Goal: Task Accomplishment & Management: Manage account settings

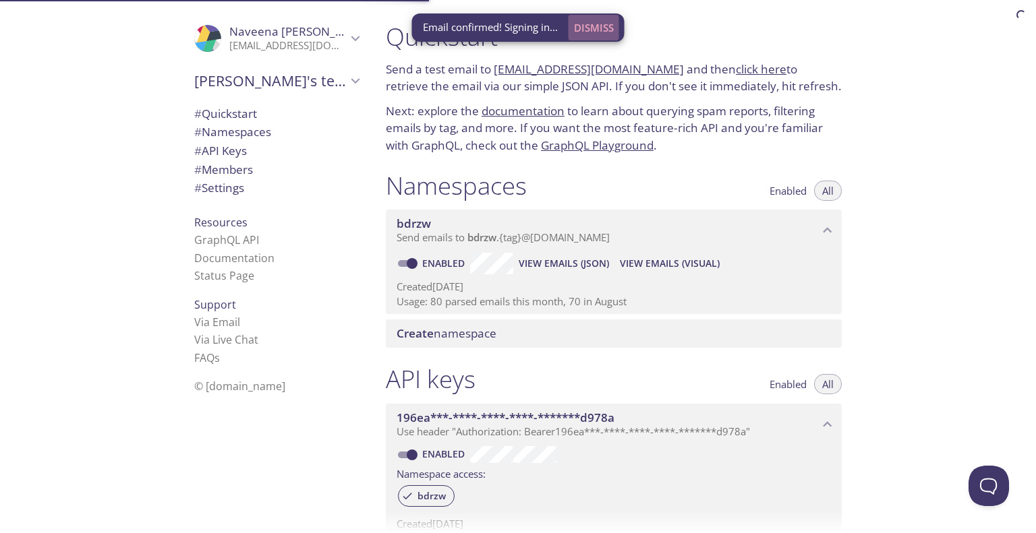
click at [591, 30] on span "Dismiss" at bounding box center [594, 28] width 40 height 18
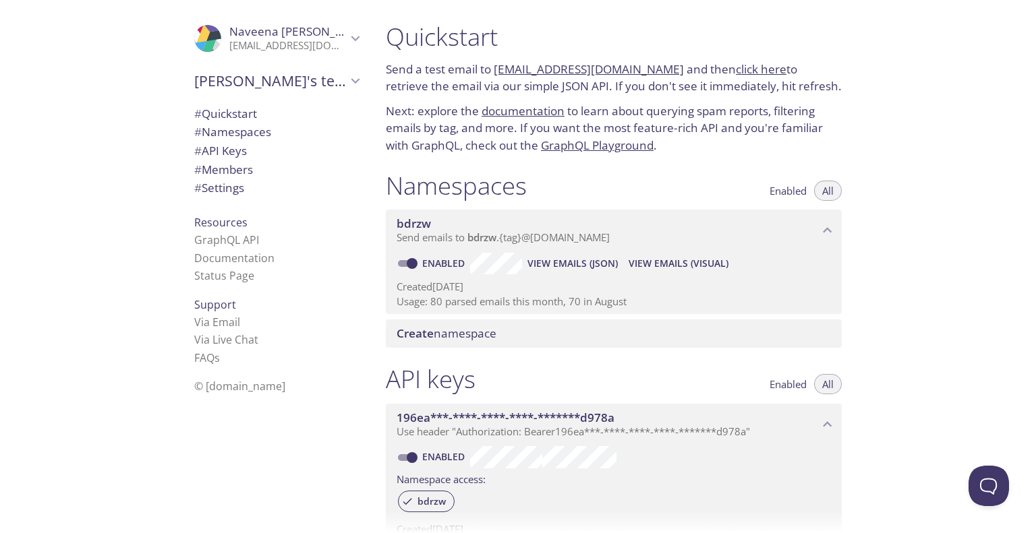
drag, startPoint x: 636, startPoint y: 307, endPoint x: 427, endPoint y: 311, distance: 209.1
click at [427, 311] on div "Enabled View Emails (JSON) View Emails (Visual) Created [DATE] Usage: 80 parsed…" at bounding box center [614, 282] width 456 height 63
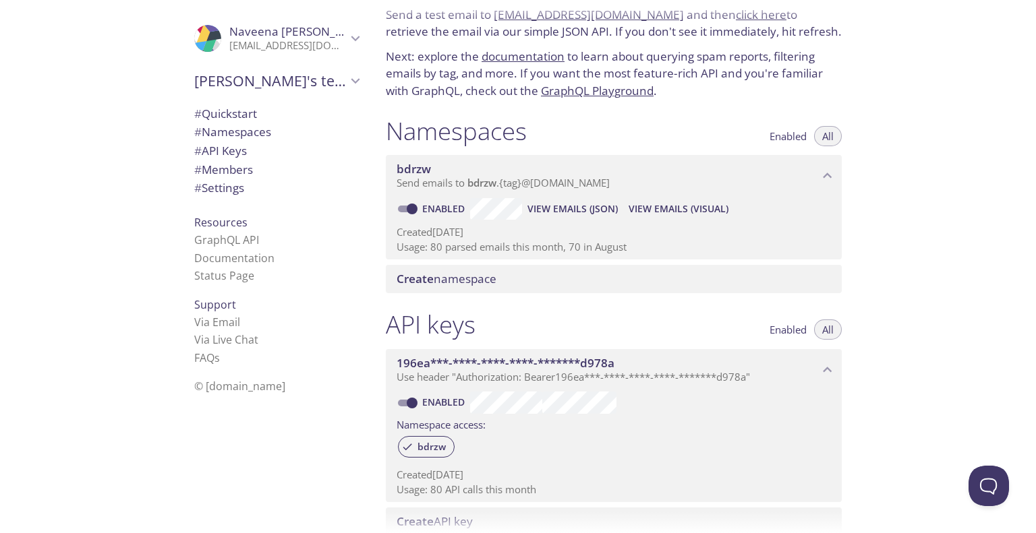
scroll to position [135, 0]
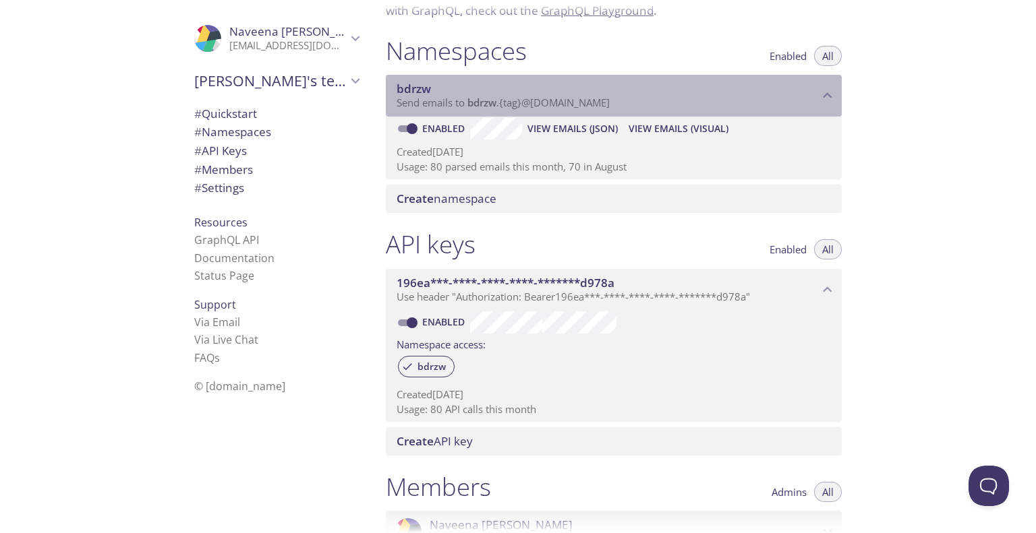
click at [485, 105] on span "bdrzw" at bounding box center [481, 102] width 29 height 13
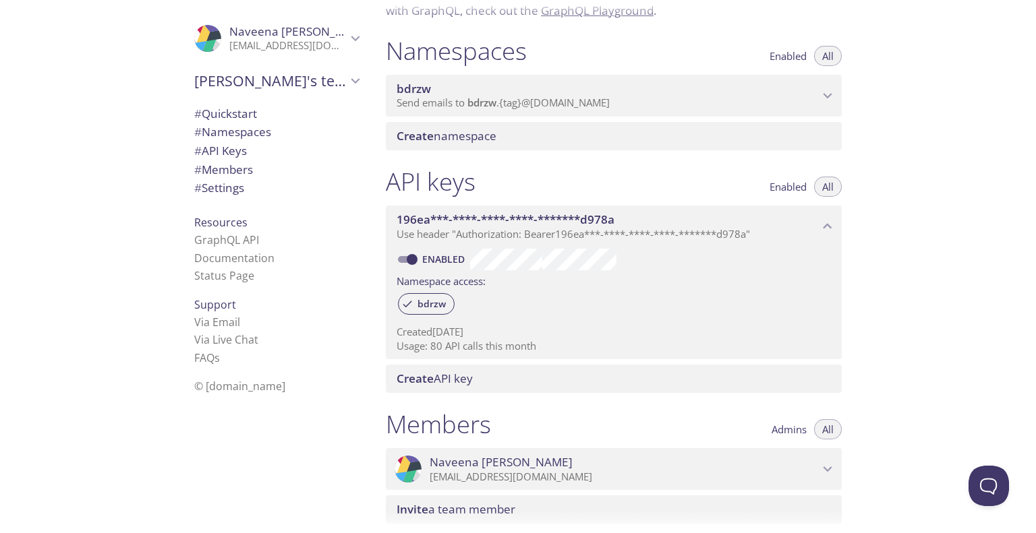
click at [491, 107] on span "bdrzw" at bounding box center [481, 102] width 29 height 13
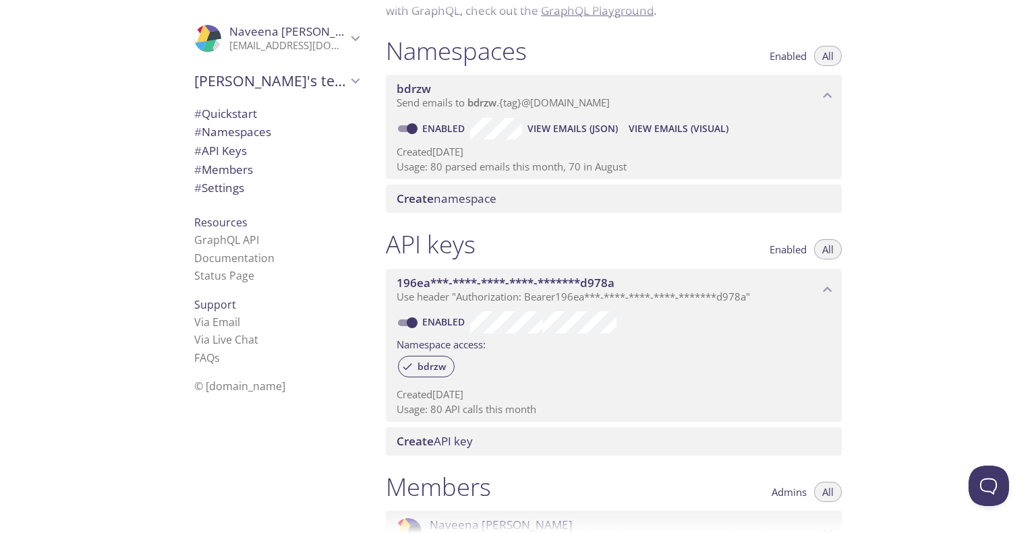
drag, startPoint x: 425, startPoint y: 167, endPoint x: 523, endPoint y: 158, distance: 98.1
click at [512, 156] on div "Created [DATE] Usage: 80 parsed emails this month, 70 in August" at bounding box center [613, 157] width 434 height 34
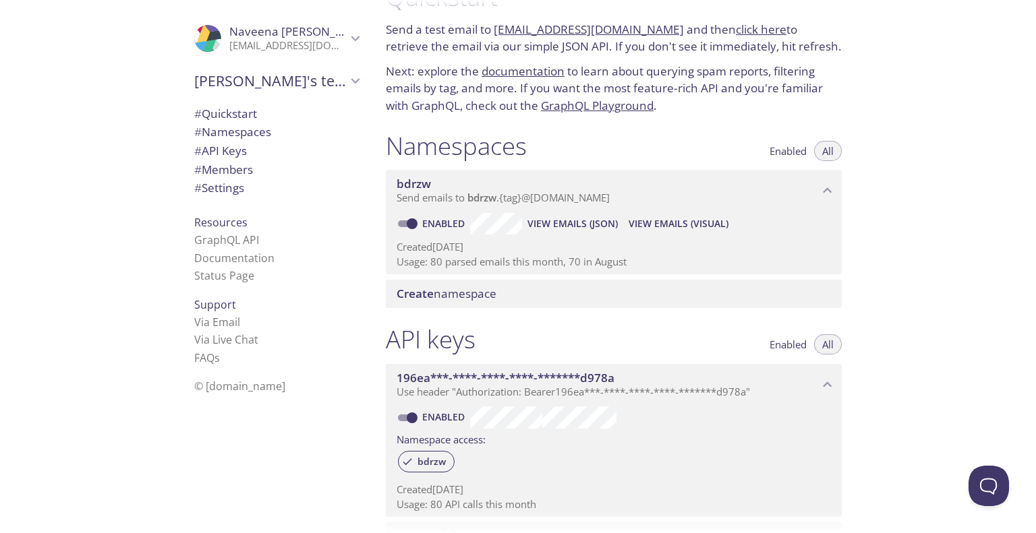
scroll to position [0, 0]
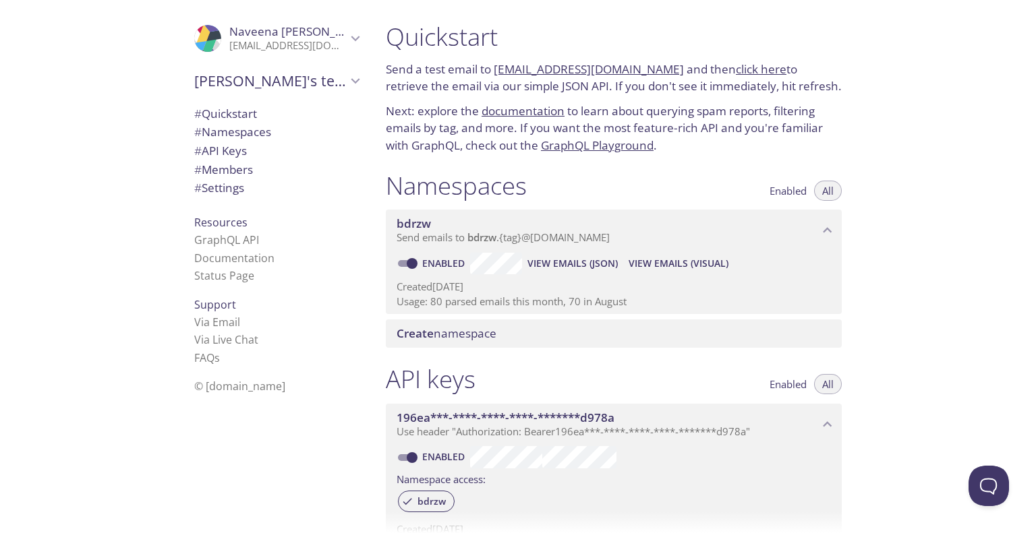
click at [289, 42] on p "[EMAIL_ADDRESS][DOMAIN_NAME]" at bounding box center [287, 45] width 117 height 13
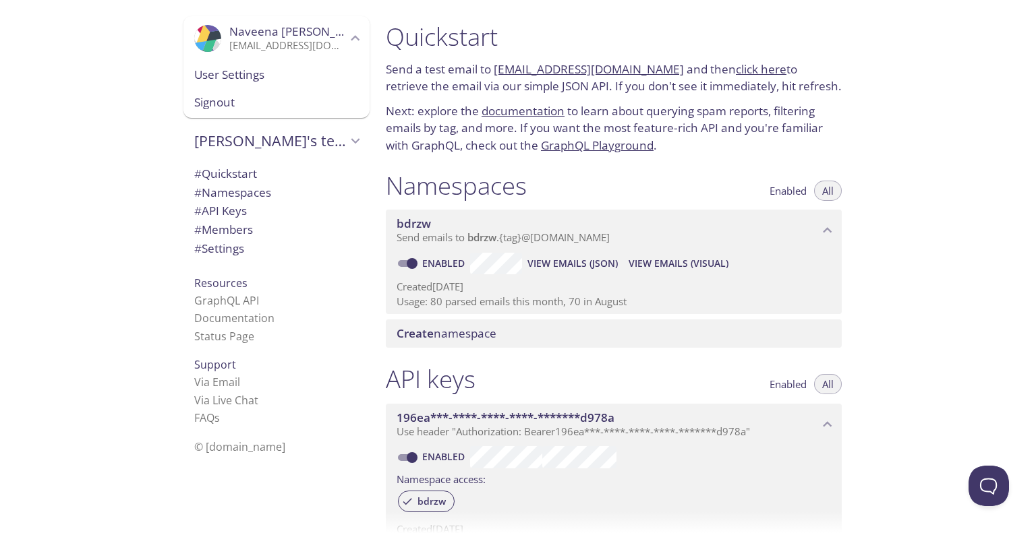
click at [236, 100] on span "Signout" at bounding box center [276, 103] width 165 height 18
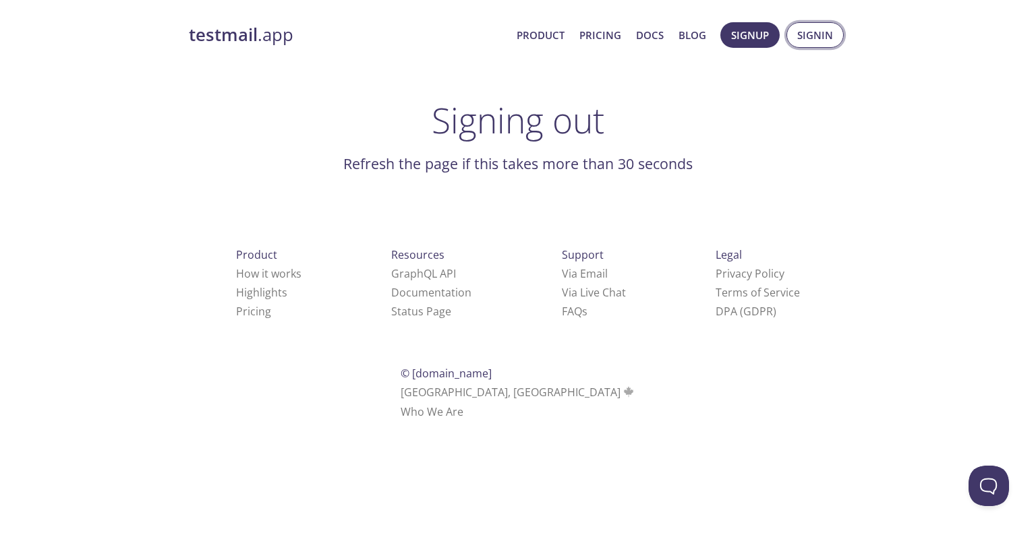
click at [828, 32] on span "Signin" at bounding box center [815, 35] width 36 height 18
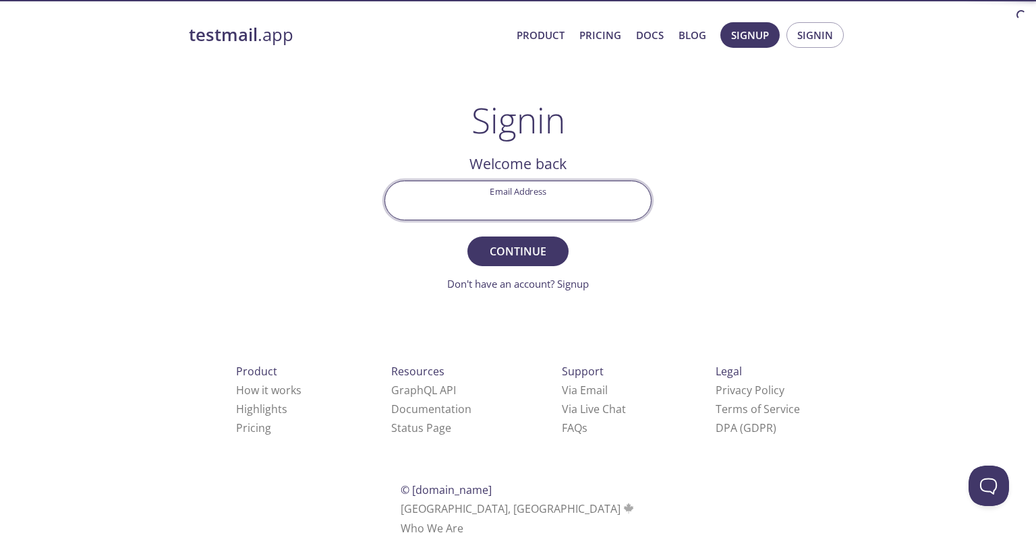
click at [531, 202] on input "Email Address" at bounding box center [518, 200] width 266 height 38
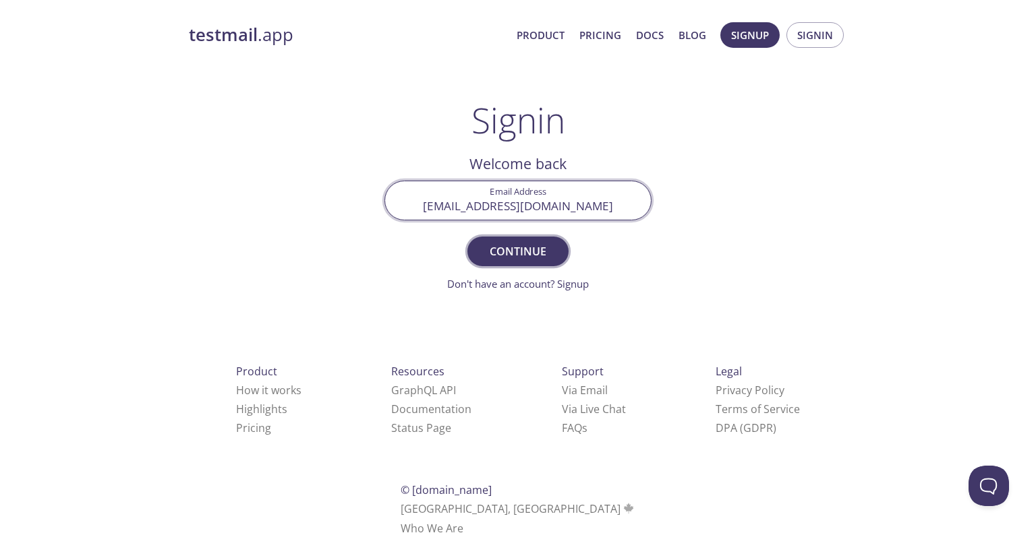
click at [529, 247] on span "Continue" at bounding box center [517, 251] width 71 height 19
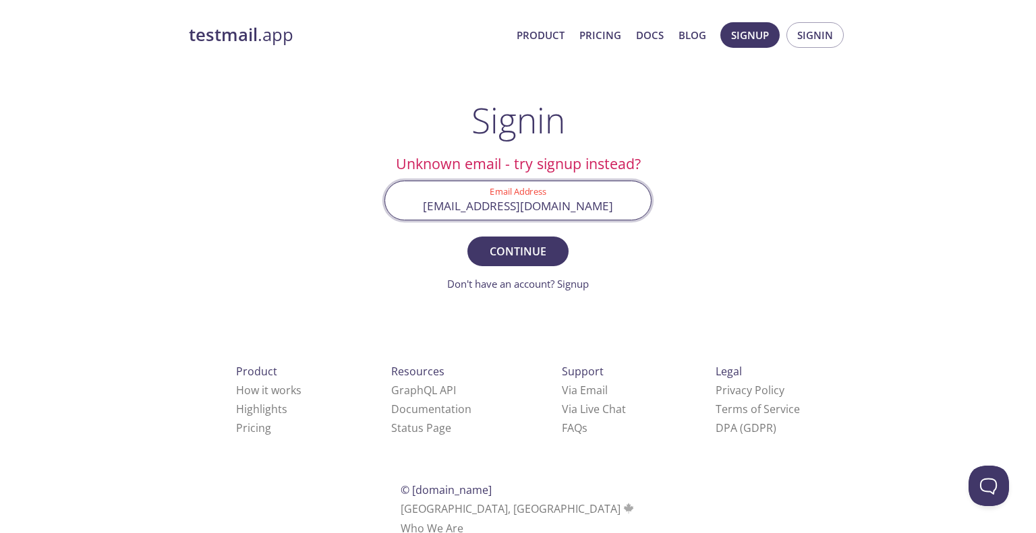
drag, startPoint x: 607, startPoint y: 189, endPoint x: 367, endPoint y: 208, distance: 240.2
click at [368, 208] on main "Signin Unknown email - try signup instead? Email Address [EMAIL_ADDRESS][DOMAIN…" at bounding box center [517, 196] width 299 height 192
click at [514, 245] on span "Continue" at bounding box center [517, 251] width 71 height 19
drag, startPoint x: 587, startPoint y: 214, endPoint x: 431, endPoint y: 220, distance: 156.6
click at [431, 220] on div "Email Address [EMAIL_ADDRESS][DOMAIN_NAME]" at bounding box center [518, 200] width 278 height 51
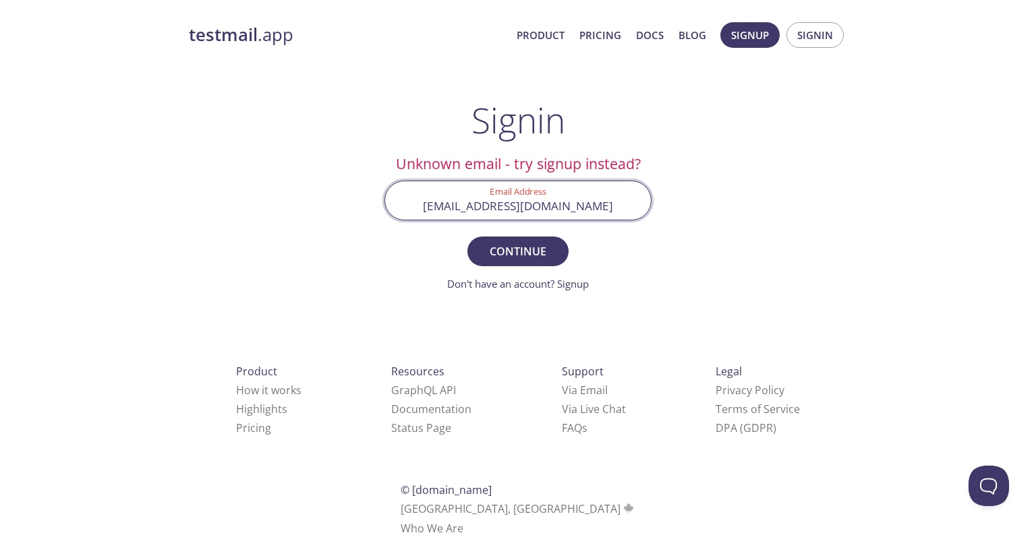
click at [537, 204] on input "[EMAIL_ADDRESS][DOMAIN_NAME]" at bounding box center [518, 200] width 266 height 38
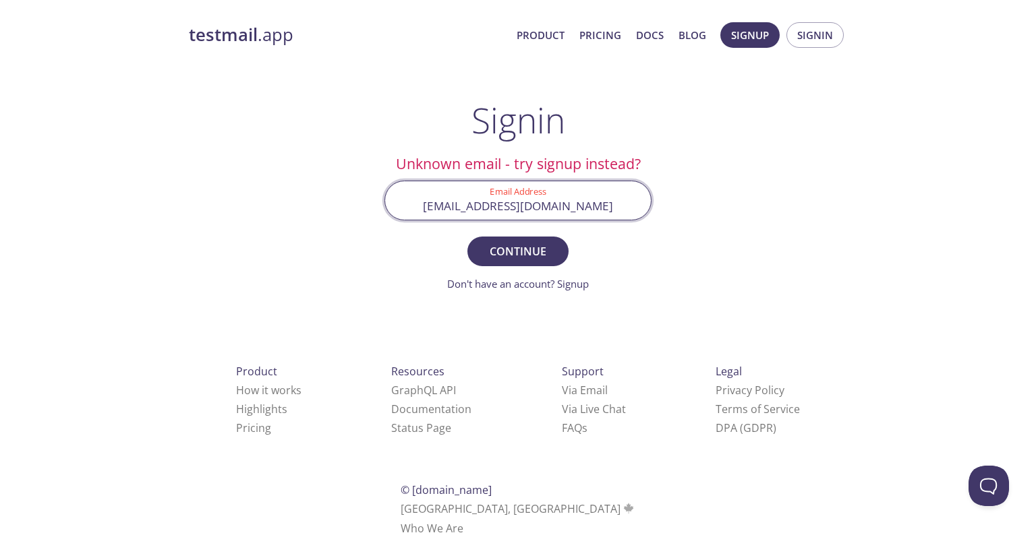
click at [537, 204] on input "[EMAIL_ADDRESS][DOMAIN_NAME]" at bounding box center [518, 200] width 266 height 38
click at [551, 206] on input "[EMAIL_ADDRESS][DOMAIN_NAME]" at bounding box center [518, 200] width 266 height 38
drag, startPoint x: 545, startPoint y: 206, endPoint x: 524, endPoint y: 204, distance: 21.6
click at [524, 204] on input "[EMAIL_ADDRESS][DOMAIN_NAME]" at bounding box center [518, 200] width 266 height 38
click at [467, 237] on button "Continue" at bounding box center [517, 252] width 101 height 30
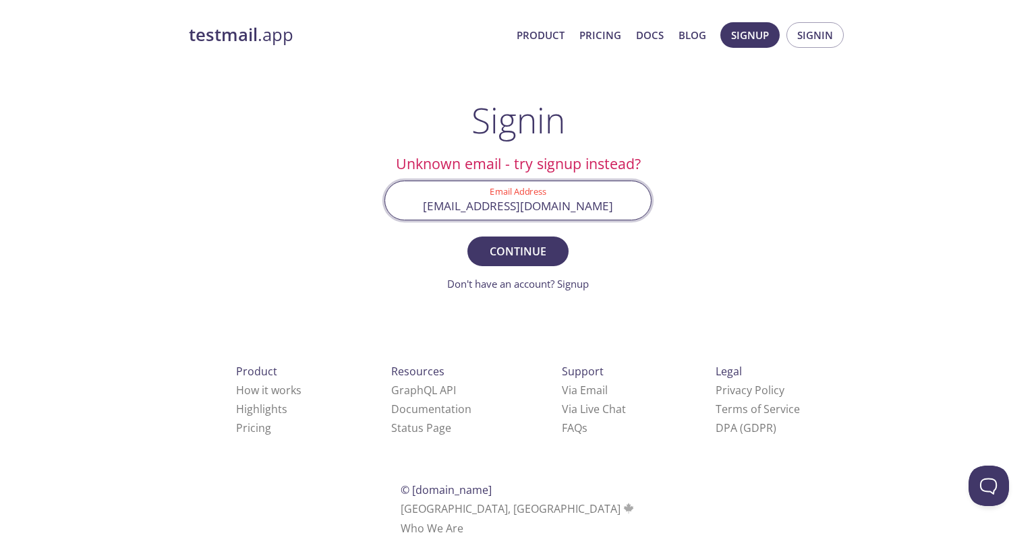
drag, startPoint x: 564, startPoint y: 210, endPoint x: 507, endPoint y: 210, distance: 56.6
click at [507, 210] on input "[EMAIL_ADDRESS][DOMAIN_NAME]" at bounding box center [518, 200] width 266 height 38
type input "[EMAIL_ADDRESS][DOMAIN_NAME]"
click at [467, 237] on button "Continue" at bounding box center [517, 252] width 101 height 30
drag, startPoint x: 554, startPoint y: 202, endPoint x: 353, endPoint y: 202, distance: 200.9
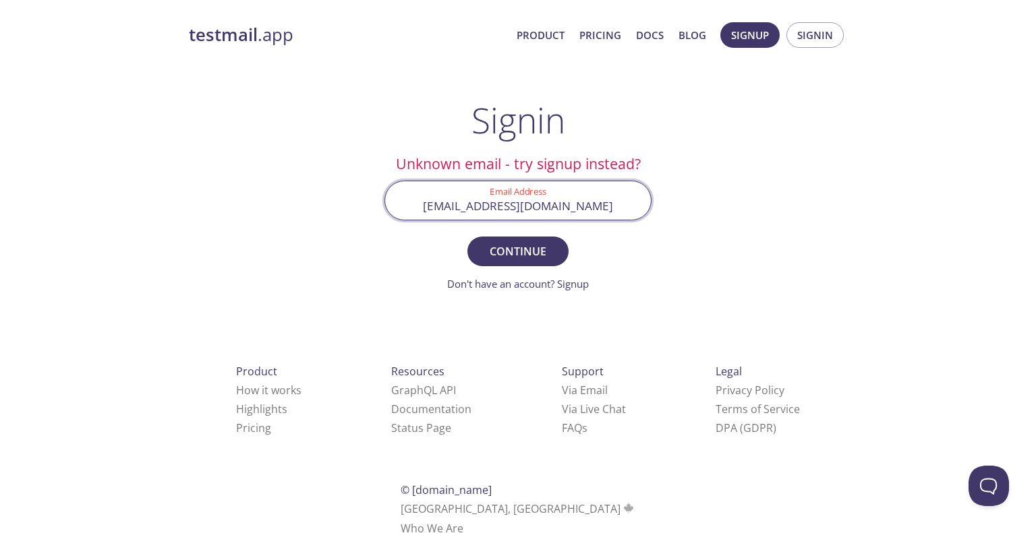
click at [353, 202] on div "testmail .app Product Pricing Docs Blog Signup Signin Signin Unknown email - tr…" at bounding box center [518, 294] width 690 height 562
type input "[EMAIL_ADDRESS][PERSON_NAME][DOMAIN_NAME]"
click at [533, 264] on button "Continue" at bounding box center [517, 252] width 101 height 30
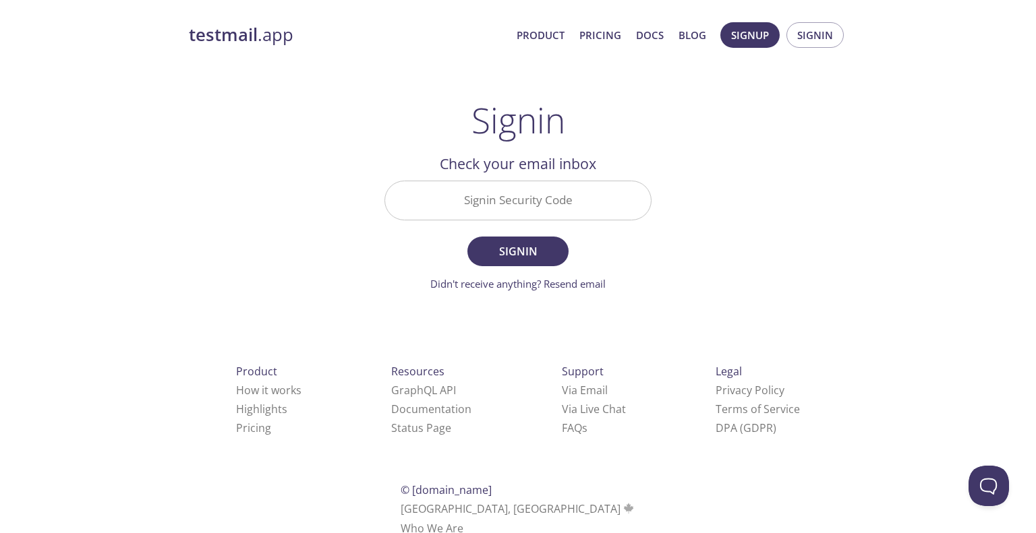
click at [543, 230] on form "Signin Security Code Signin Didn't receive anything? Resend email" at bounding box center [517, 236] width 267 height 111
click at [542, 188] on input "Signin Security Code" at bounding box center [518, 200] width 266 height 38
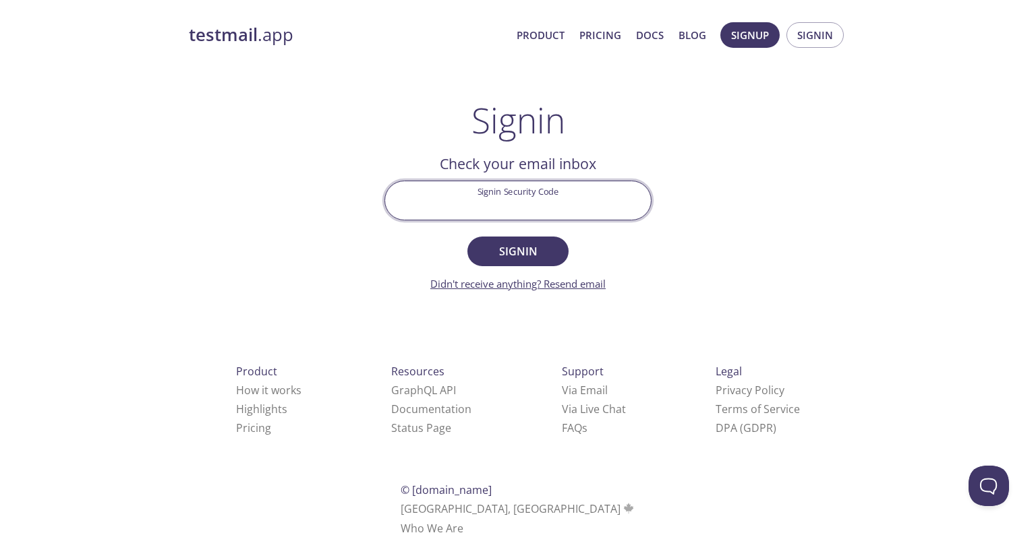
paste input "KE6PQLA"
type input "KE6PQLA"
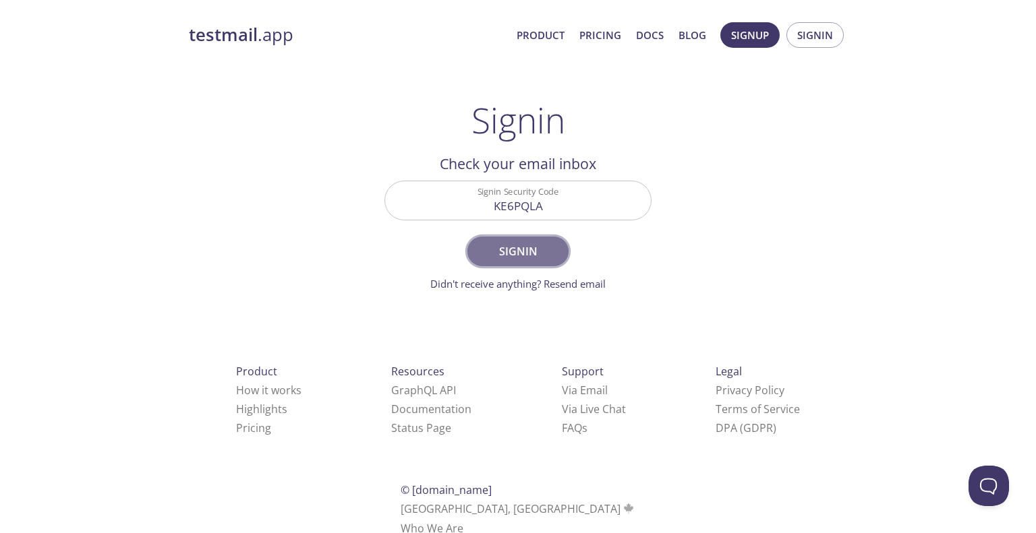
click at [510, 258] on span "Signin" at bounding box center [517, 251] width 71 height 19
